Goal: Information Seeking & Learning: Learn about a topic

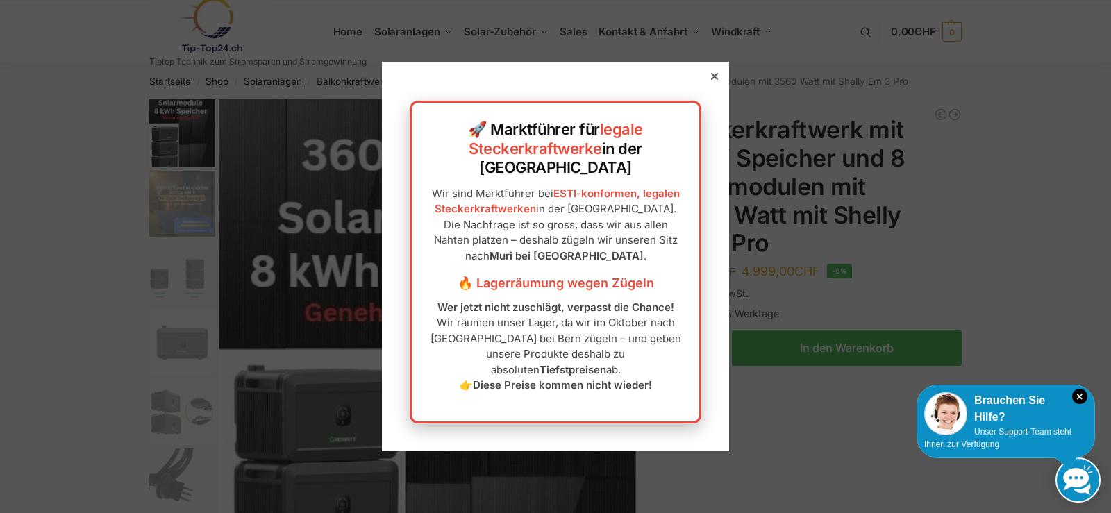
click at [711, 80] on icon at bounding box center [714, 76] width 7 height 7
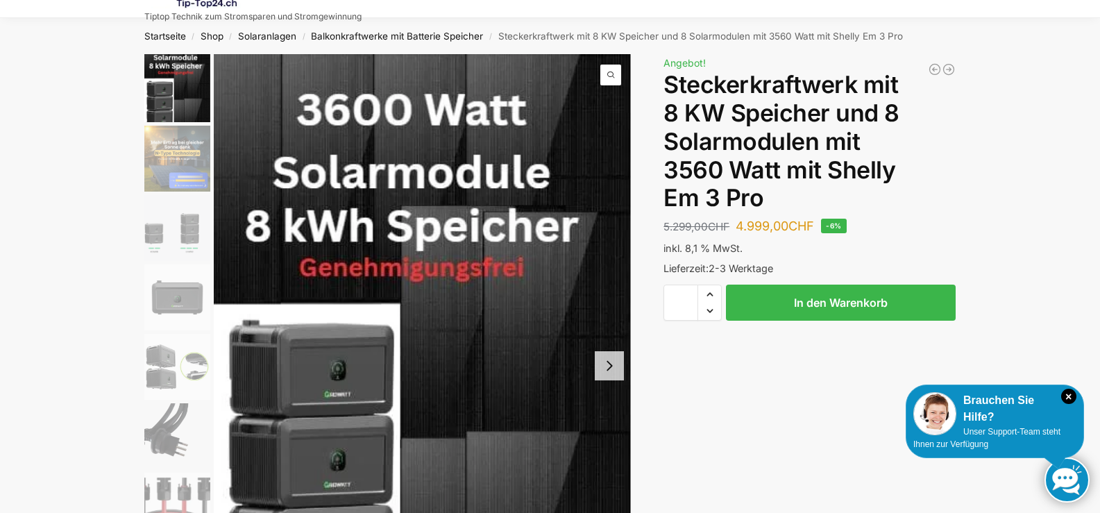
scroll to position [54, 0]
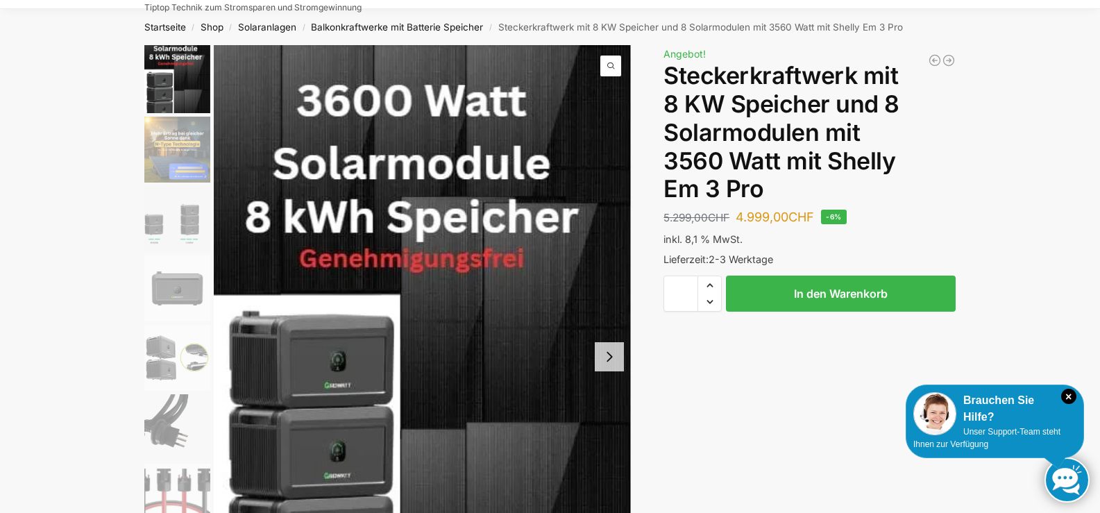
click at [172, 137] on img "2 / 9" at bounding box center [177, 150] width 66 height 66
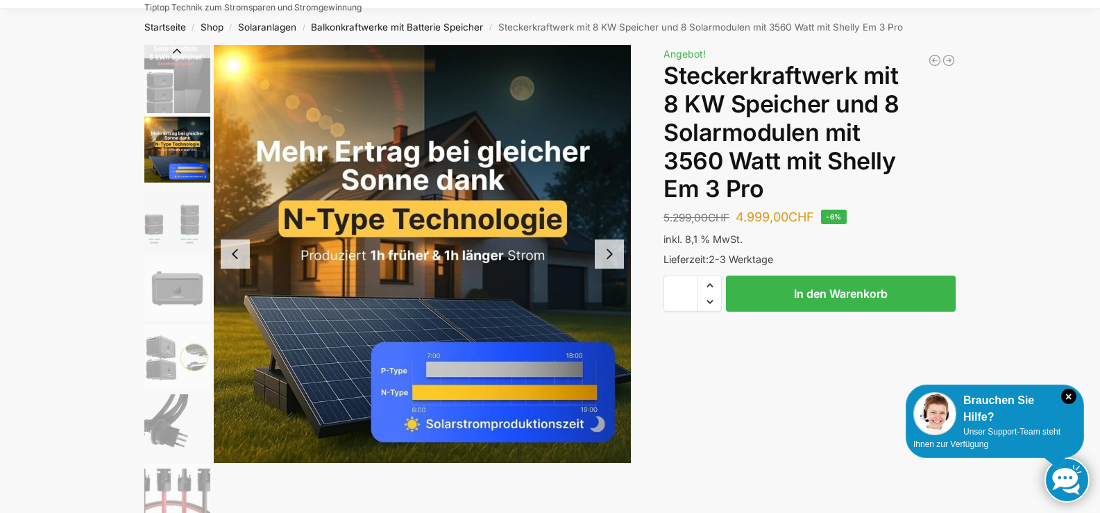
click at [187, 218] on img "3 / 9" at bounding box center [177, 219] width 66 height 66
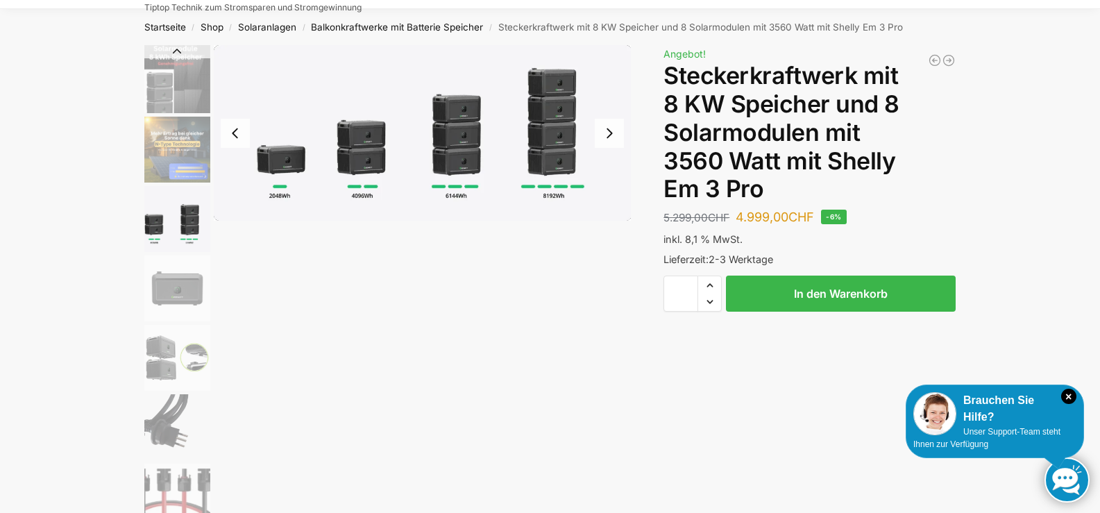
click at [183, 287] on img "4 / 9" at bounding box center [177, 288] width 66 height 66
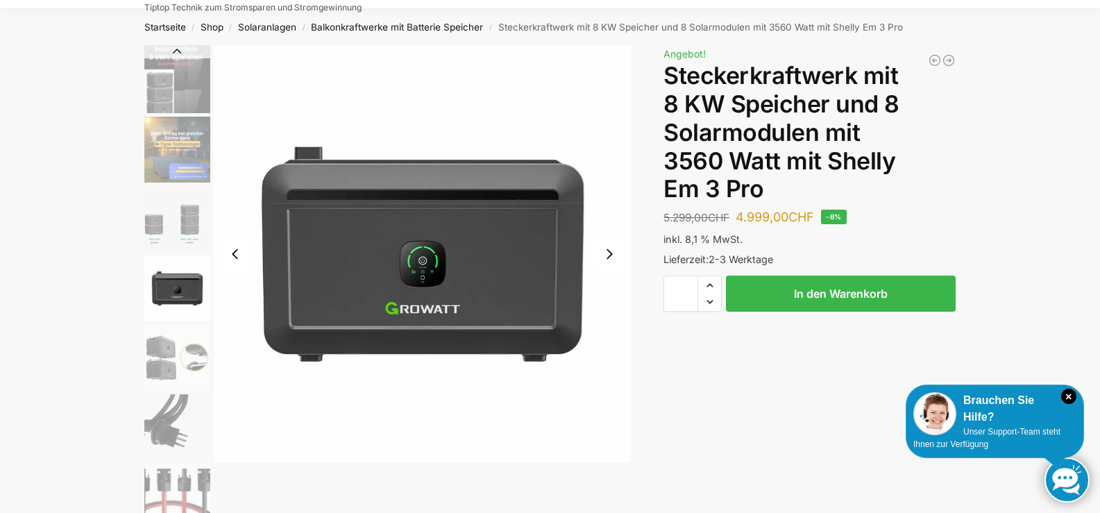
click at [183, 355] on img "5 / 9" at bounding box center [177, 358] width 66 height 66
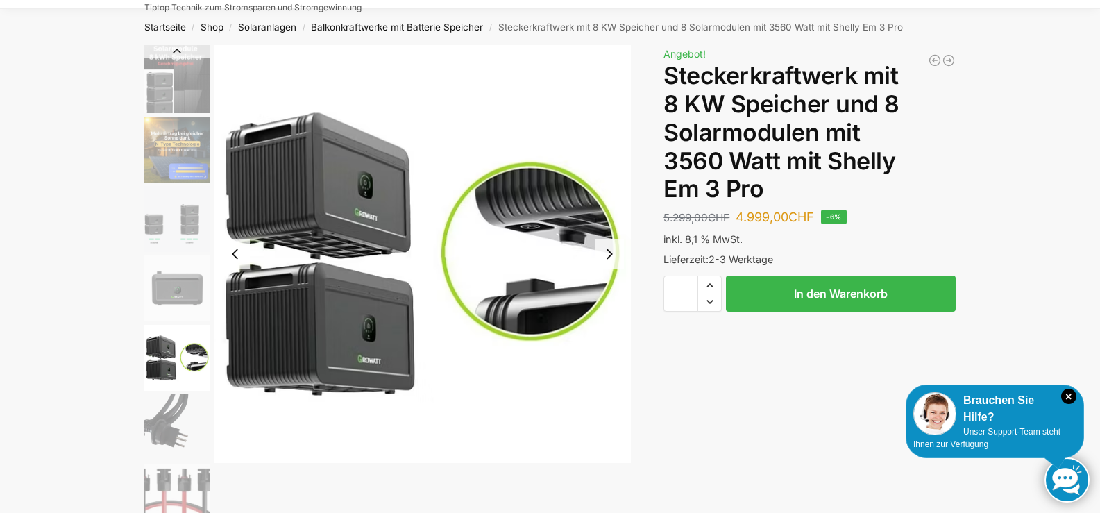
click at [187, 419] on img "6 / 9" at bounding box center [177, 427] width 66 height 66
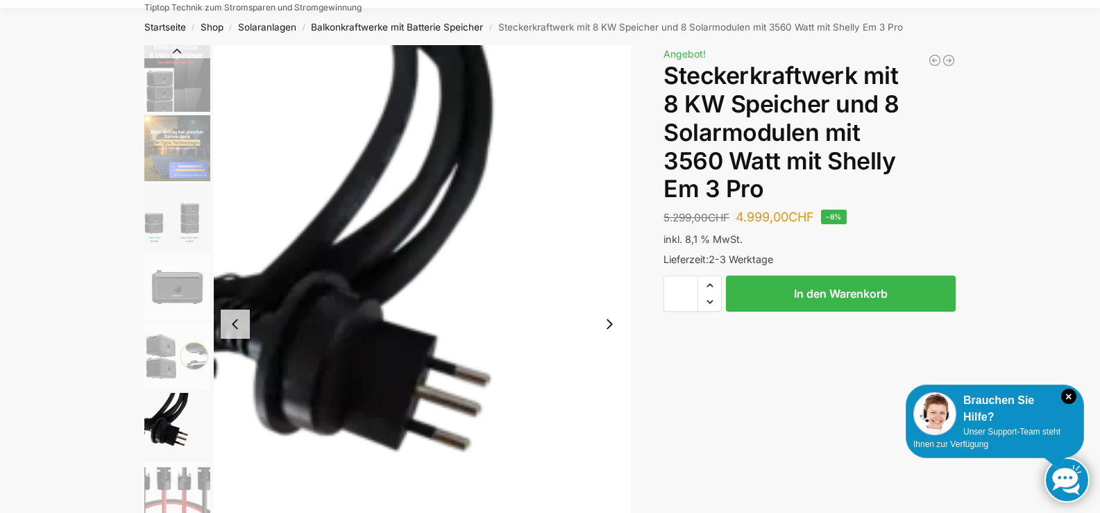
click at [175, 482] on img "7 / 9" at bounding box center [177, 495] width 66 height 66
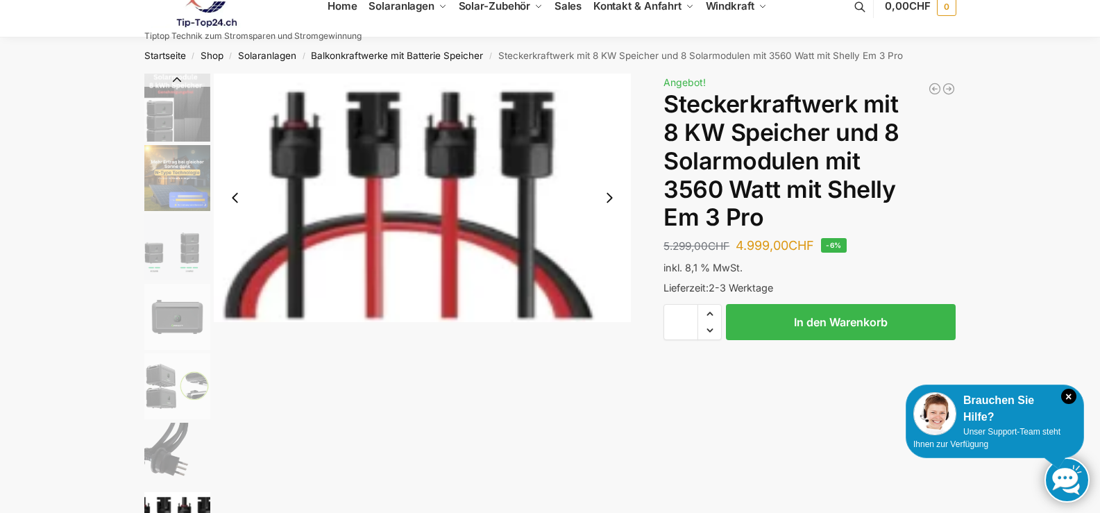
scroll to position [31, 0]
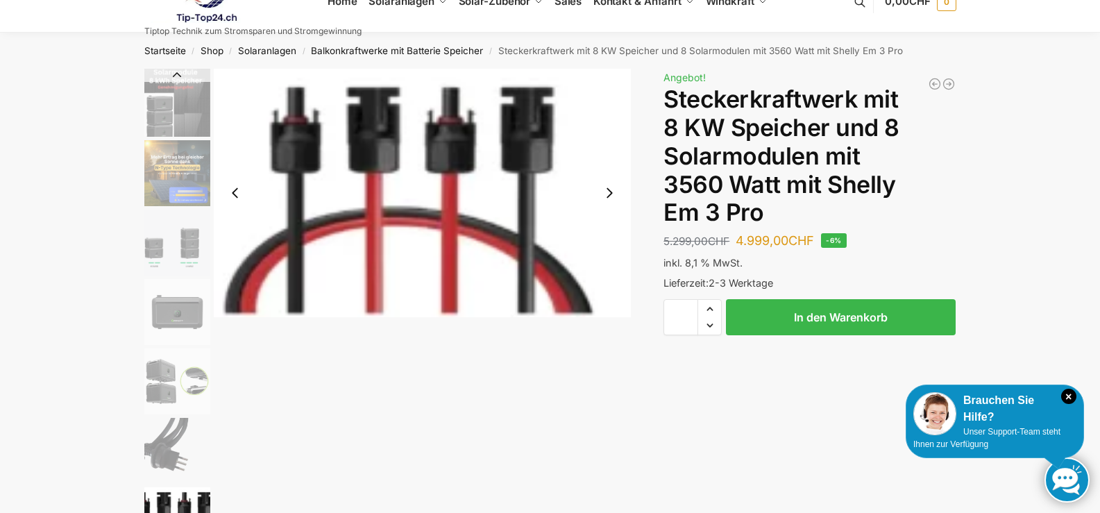
click at [165, 106] on img "1 / 9" at bounding box center [177, 103] width 66 height 68
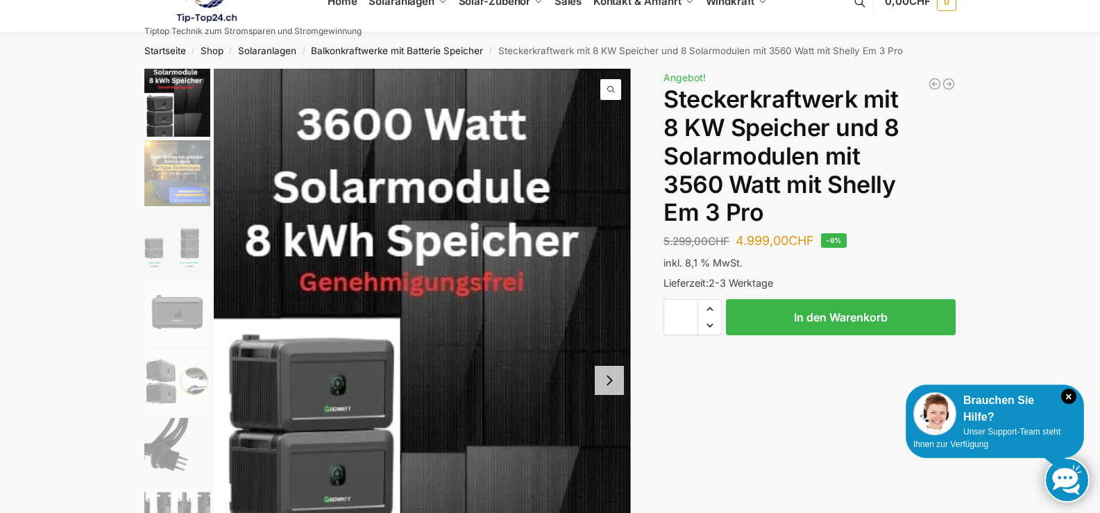
click at [172, 246] on img "3 / 9" at bounding box center [177, 243] width 66 height 66
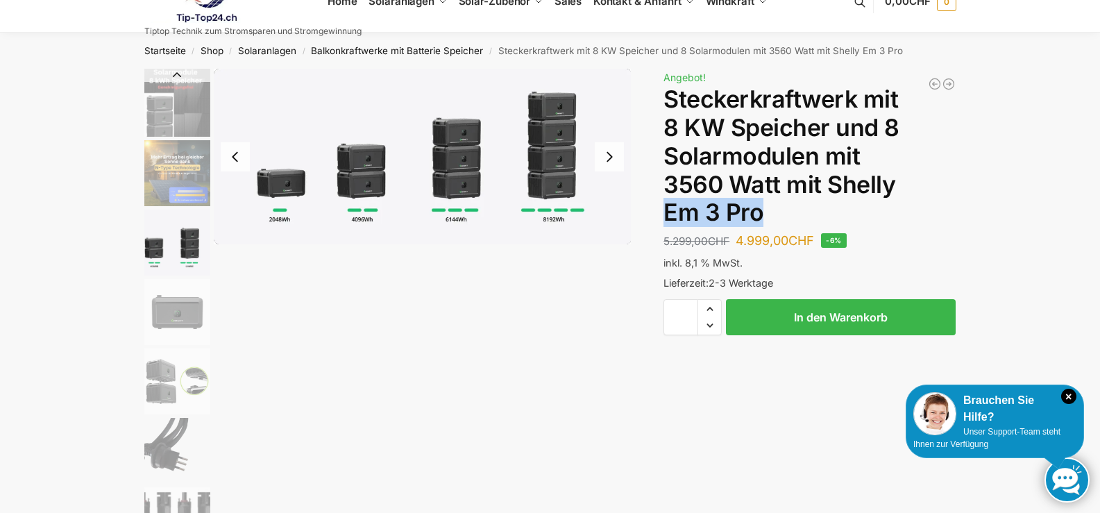
drag, startPoint x: 667, startPoint y: 212, endPoint x: 760, endPoint y: 206, distance: 94.0
click at [760, 206] on h1 "Steckerkraftwerk mit 8 KW Speicher und 8 Solarmodulen mit 3560 Watt mit Shelly …" at bounding box center [810, 156] width 292 height 142
copy h1 "Em 3 Pro"
